Goal: Complete application form

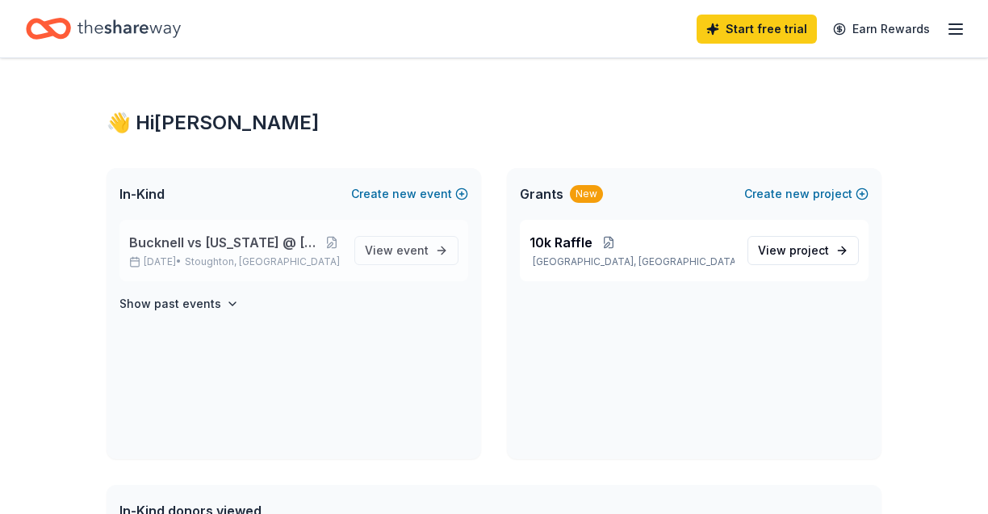
click at [233, 248] on span "Bucknell vs [US_STATE] @ [GEOGRAPHIC_DATA]" at bounding box center [225, 242] width 192 height 19
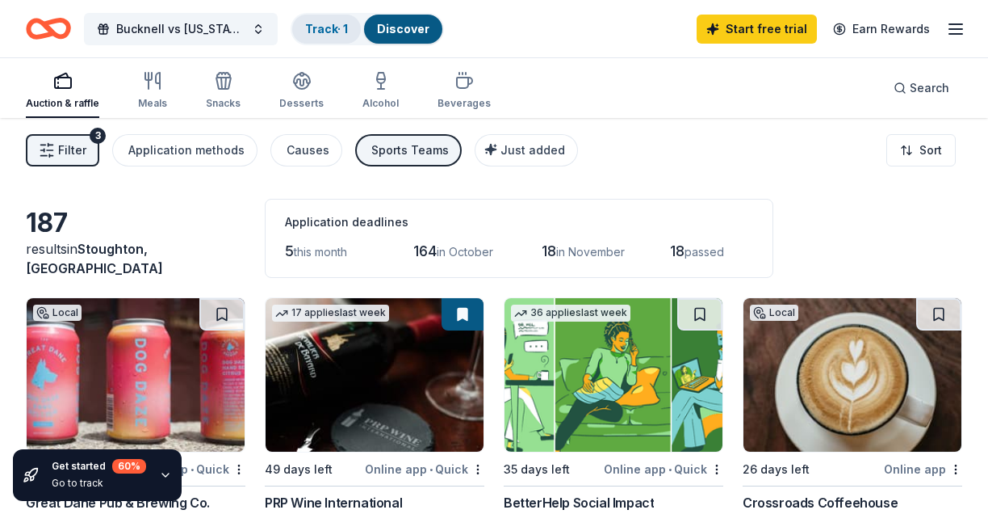
click at [326, 28] on link "Track · 1" at bounding box center [326, 29] width 43 height 14
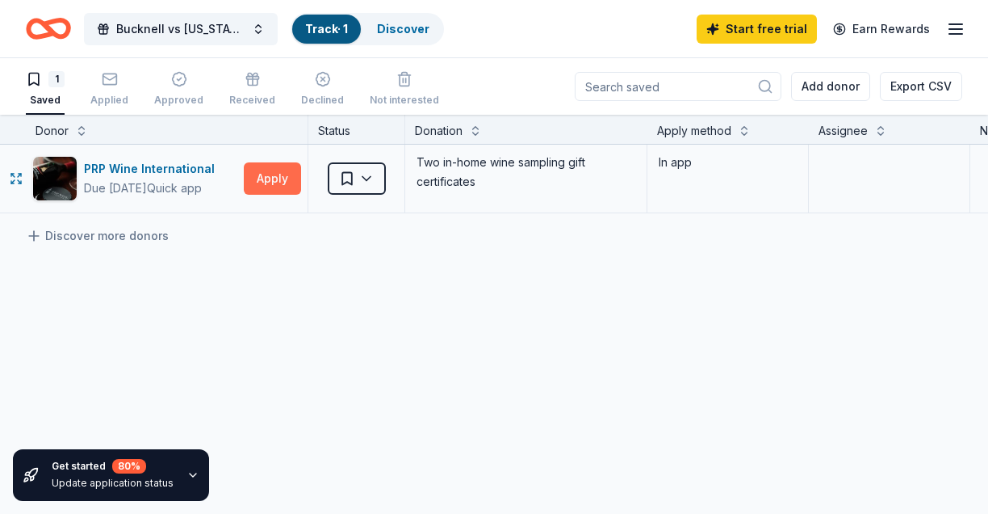
click at [257, 174] on button "Apply" at bounding box center [272, 178] width 57 height 32
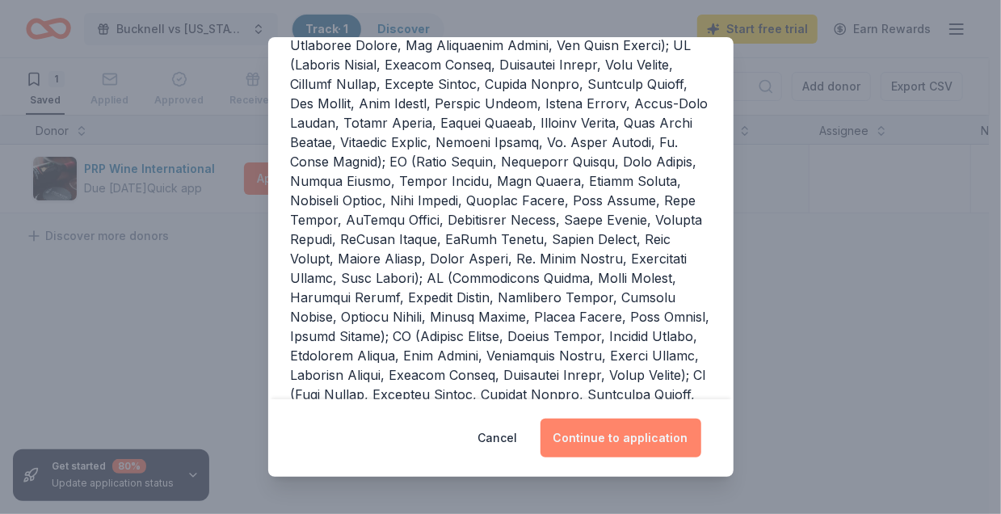
scroll to position [242, 0]
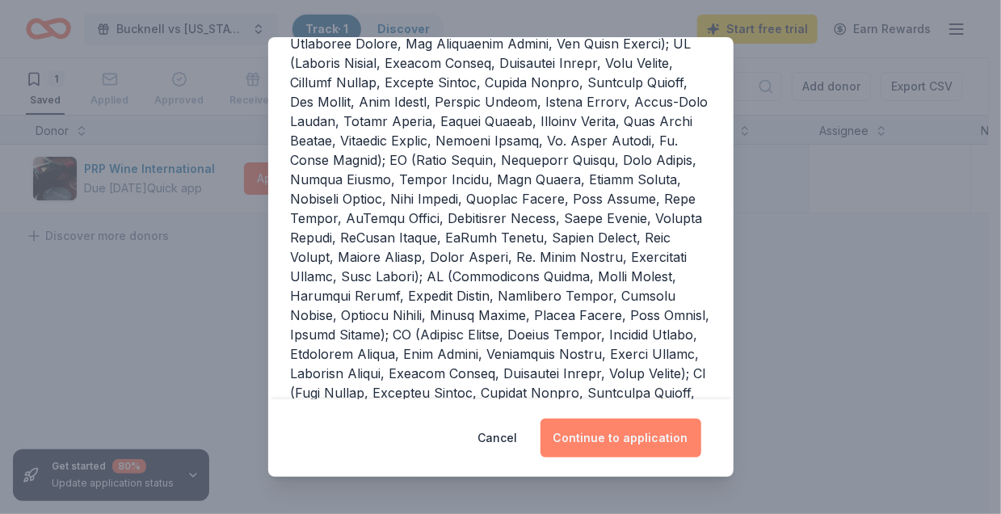
click at [602, 426] on button "Continue to application" at bounding box center [620, 437] width 161 height 39
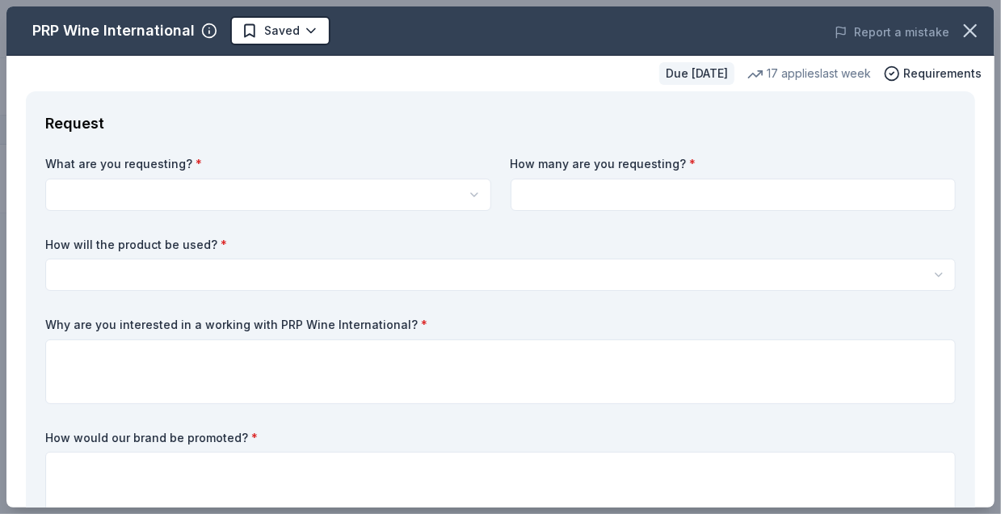
scroll to position [0, 0]
click at [132, 203] on html "Bucknell vs [US_STATE] @ Stoughton Track · 1 Discover Start free trial Earn Rew…" at bounding box center [500, 257] width 1001 height 514
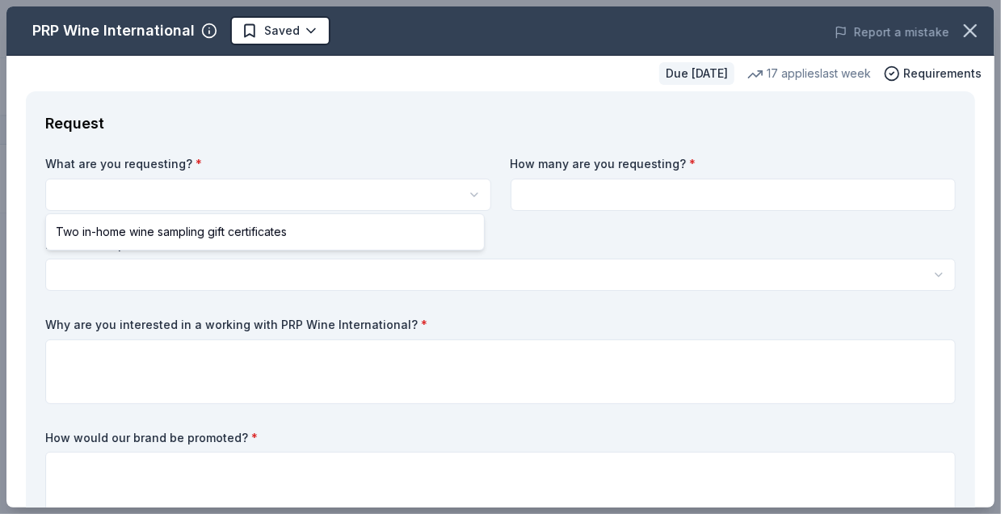
select select "Two in-home wine sampling gift certificates"
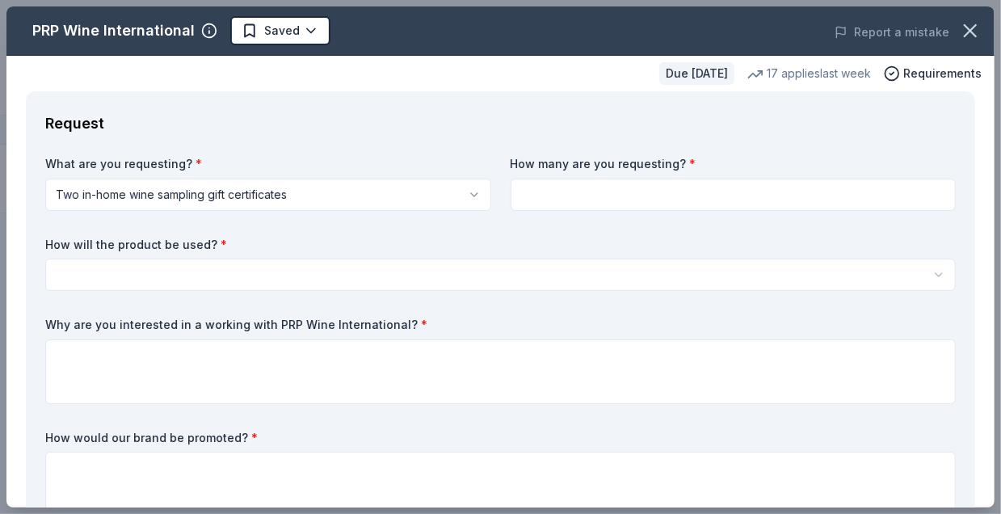
click at [578, 204] on input at bounding box center [733, 194] width 446 height 32
type input "2"
click at [296, 281] on html "Bucknell vs [US_STATE] @ Stoughton Track · 1 Discover Start free trial Earn Rew…" at bounding box center [500, 257] width 1001 height 514
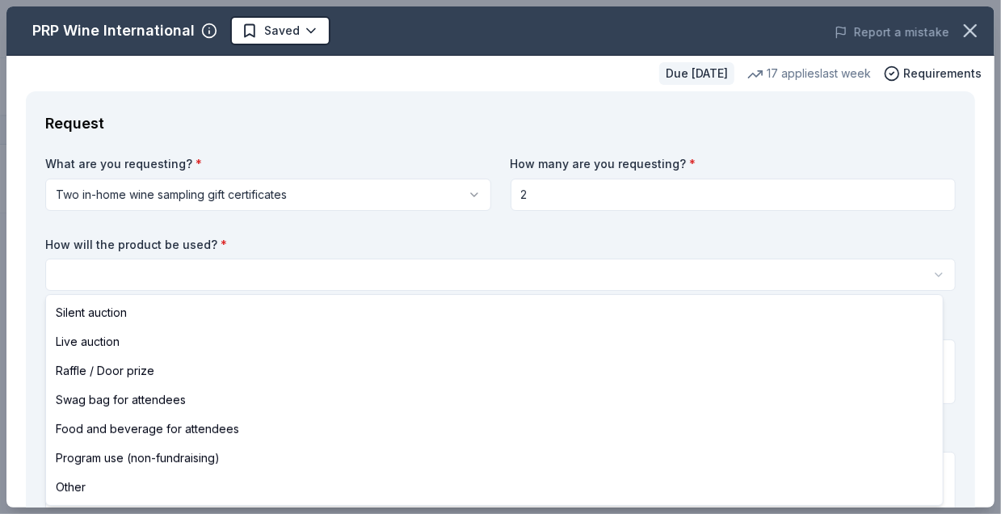
select select "silentAuction"
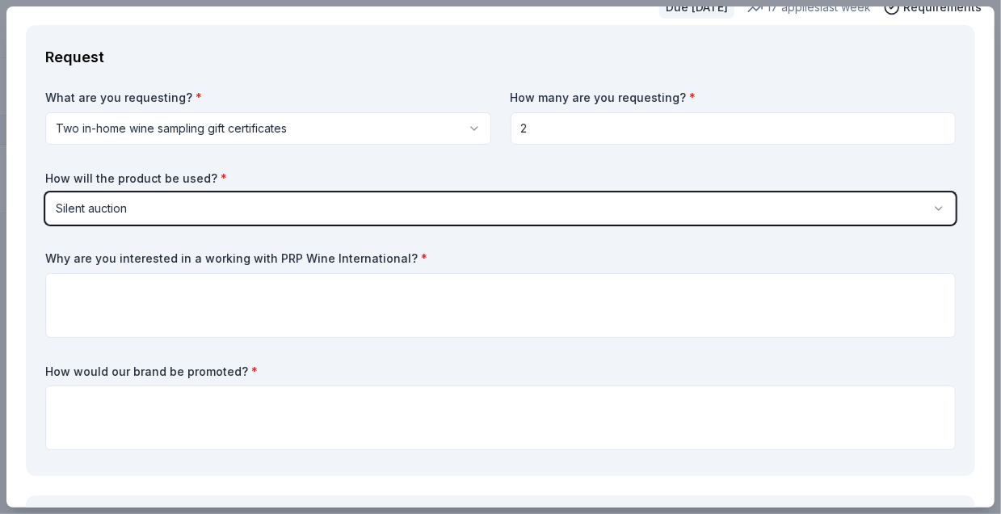
scroll to position [162, 0]
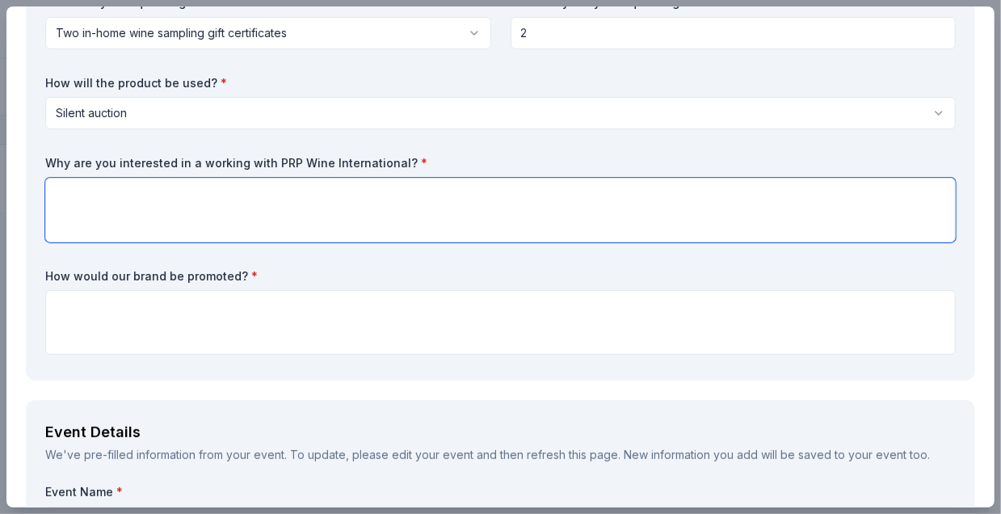
click at [110, 195] on textarea at bounding box center [500, 210] width 910 height 65
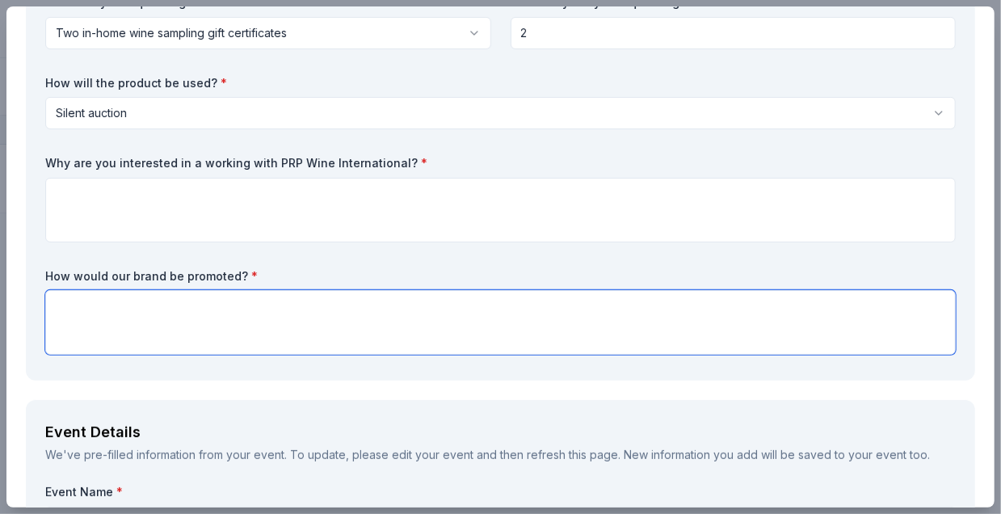
click at [123, 319] on textarea at bounding box center [500, 322] width 910 height 65
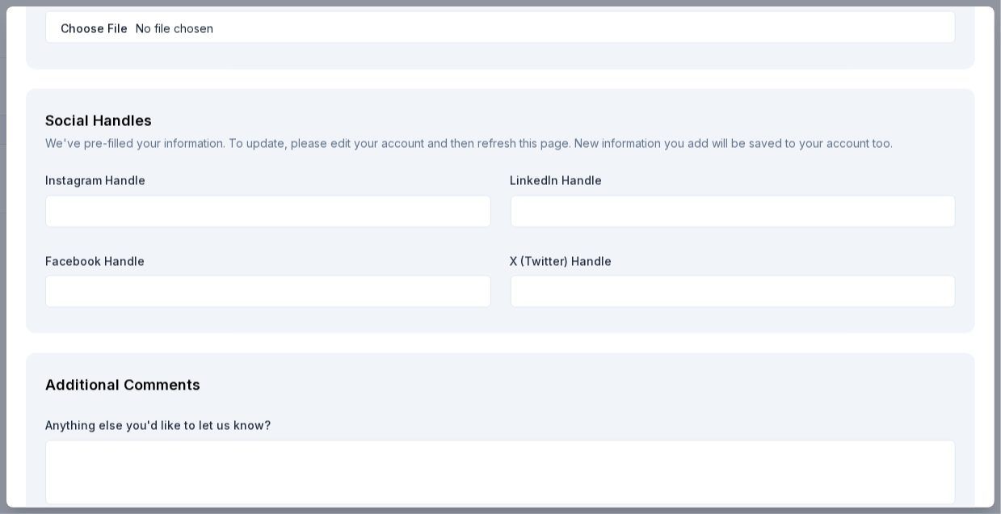
scroll to position [1696, 0]
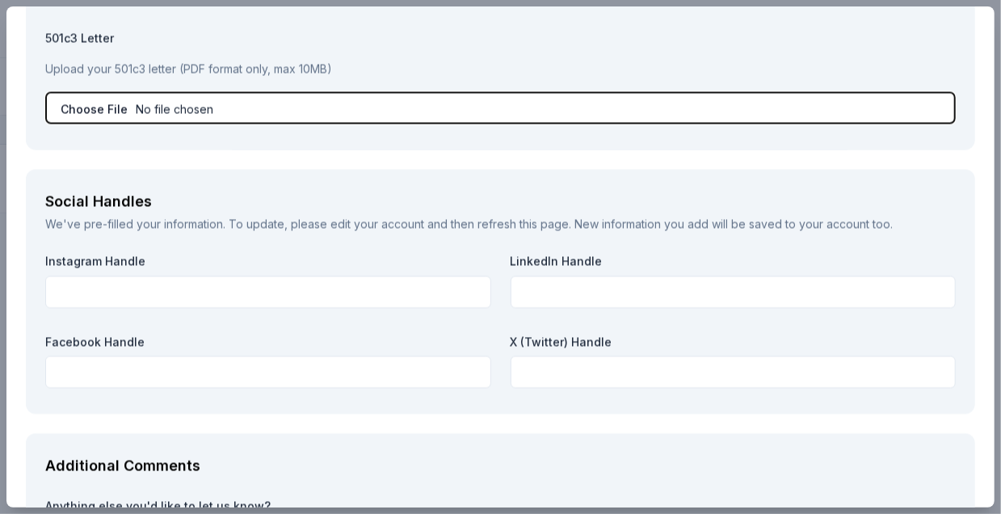
click at [103, 103] on input "file" at bounding box center [500, 107] width 910 height 32
type input "C:\fakepath\2024-25 RTC Insurance.pdf"
click at [256, 107] on input "file" at bounding box center [500, 107] width 910 height 32
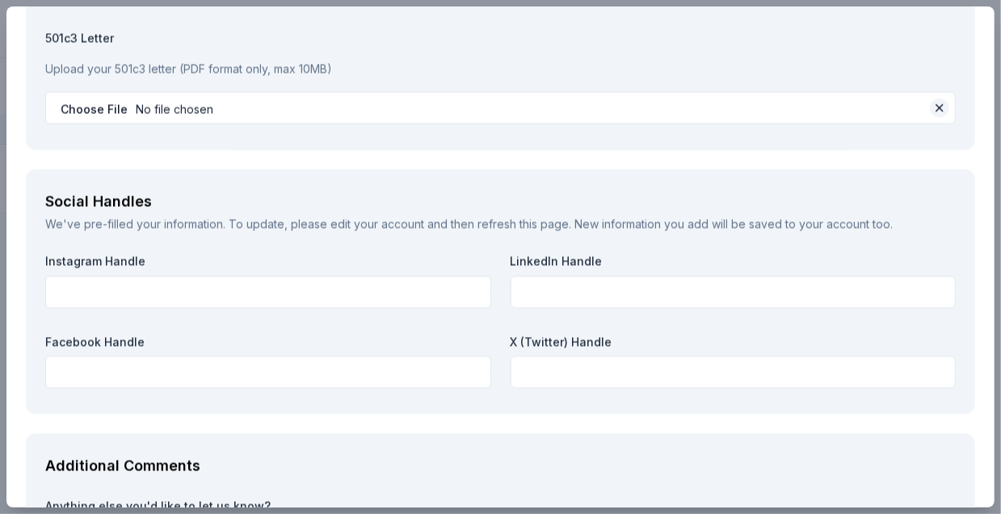
click at [930, 111] on button at bounding box center [939, 107] width 19 height 19
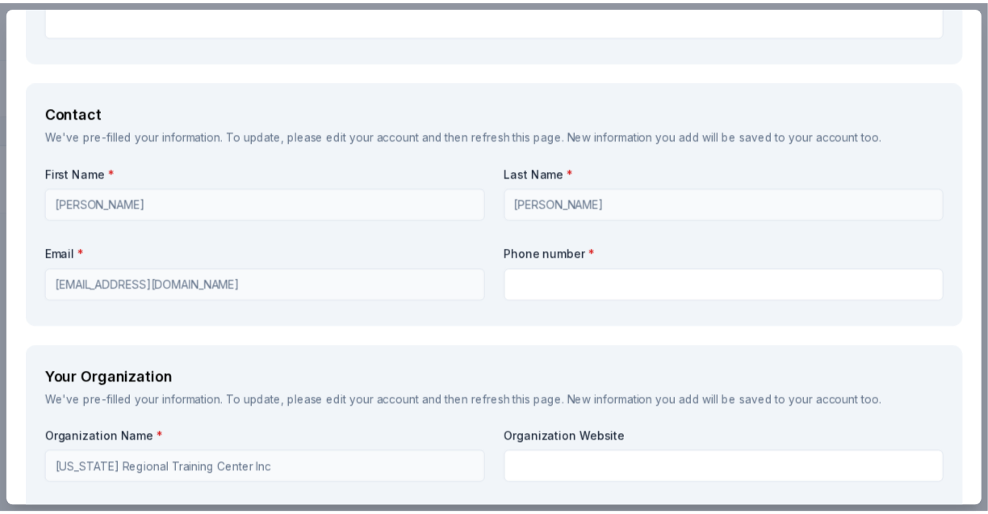
scroll to position [831, 0]
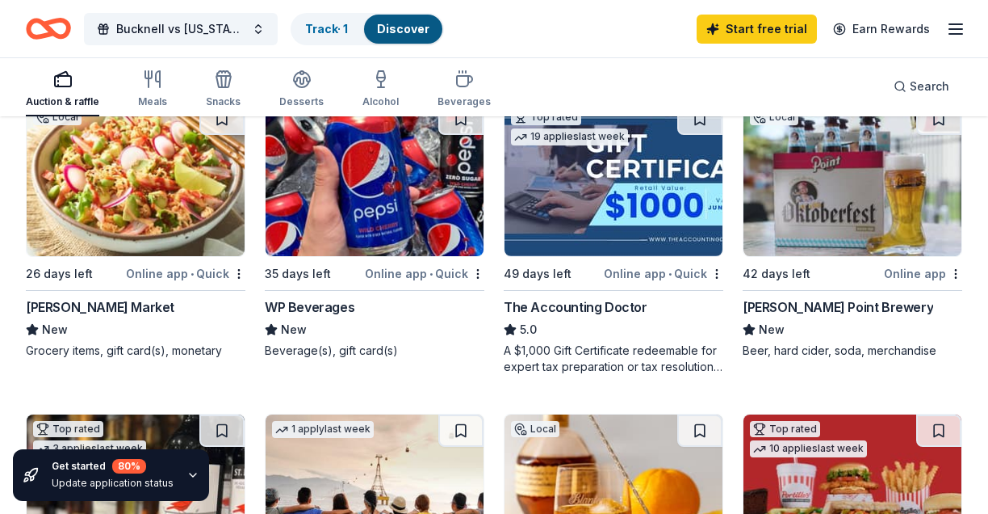
scroll to position [1002, 0]
